Goal: Check status: Check status

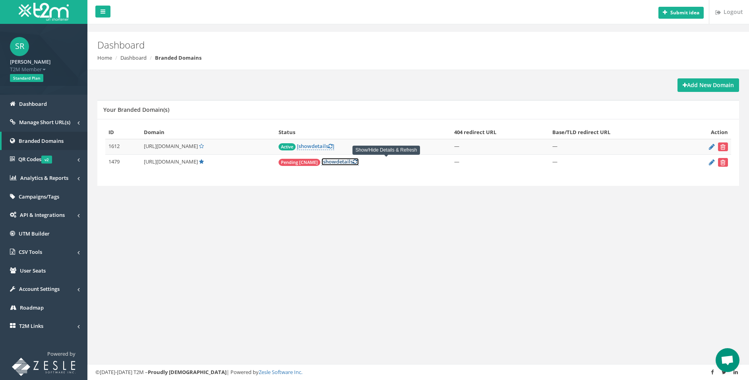
click at [336, 162] on span "show" at bounding box center [329, 161] width 13 height 7
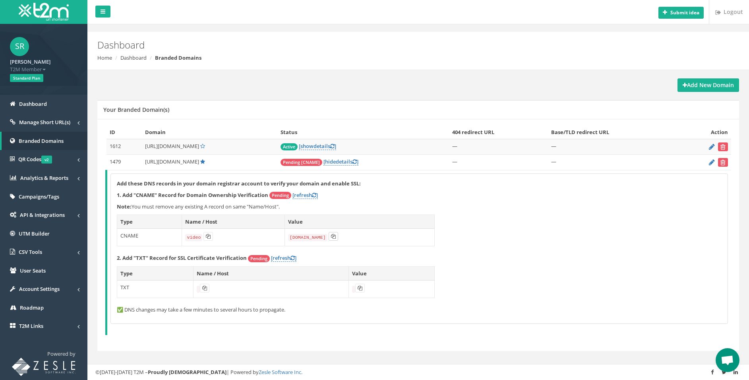
click at [331, 237] on icon at bounding box center [333, 236] width 5 height 5
click at [205, 287] on icon at bounding box center [204, 287] width 5 height 5
click at [362, 288] on icon at bounding box center [360, 287] width 5 height 5
click at [363, 288] on button at bounding box center [360, 287] width 10 height 9
click at [364, 288] on button at bounding box center [360, 287] width 10 height 9
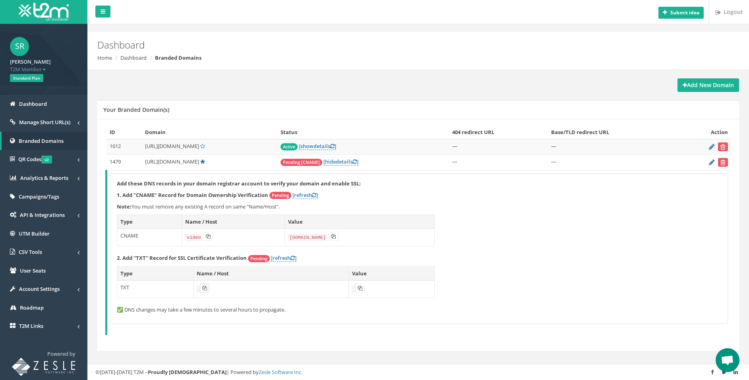
click at [204, 287] on icon at bounding box center [204, 287] width 5 height 5
click at [283, 257] on link "[refresh ]" at bounding box center [283, 258] width 25 height 8
click at [281, 256] on link "[refresh ]" at bounding box center [283, 258] width 25 height 8
click at [283, 257] on link "[refresh ]" at bounding box center [283, 258] width 25 height 8
click at [285, 257] on link "[refresh ]" at bounding box center [283, 258] width 25 height 8
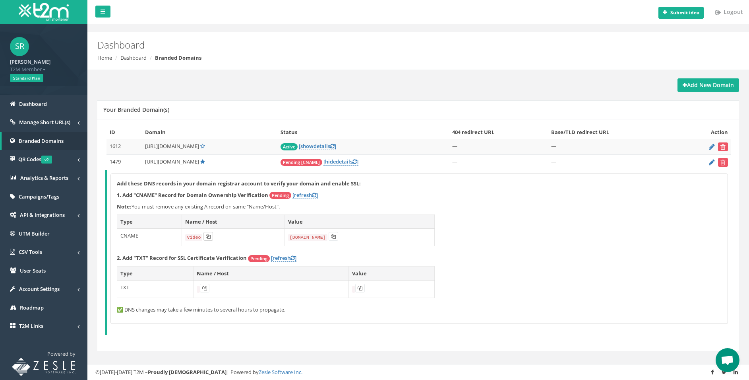
click at [206, 235] on icon at bounding box center [208, 236] width 5 height 5
click at [332, 236] on icon at bounding box center [333, 236] width 5 height 5
click at [286, 259] on link "[refresh ]" at bounding box center [283, 258] width 25 height 8
click at [245, 161] on td "[URL][DOMAIN_NAME]" at bounding box center [210, 162] width 136 height 15
